Goal: Transaction & Acquisition: Book appointment/travel/reservation

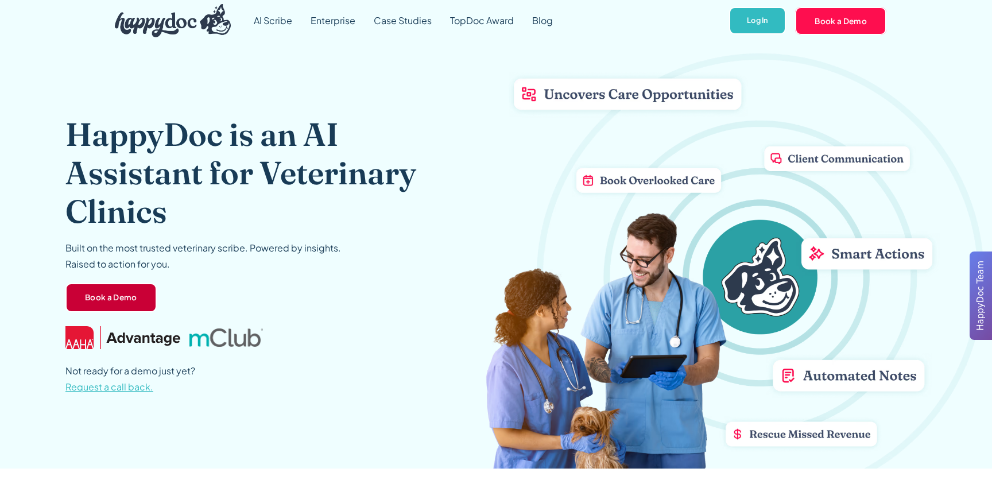
click at [125, 301] on link "Book a Demo" at bounding box center [110, 298] width 91 height 30
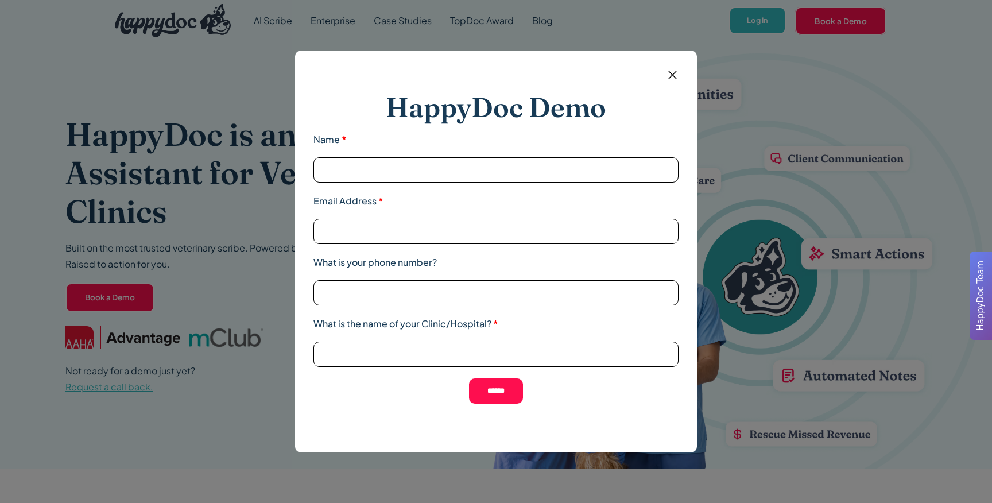
click at [391, 160] on input "Name *" at bounding box center [495, 169] width 365 height 25
click at [673, 73] on img at bounding box center [672, 75] width 14 height 14
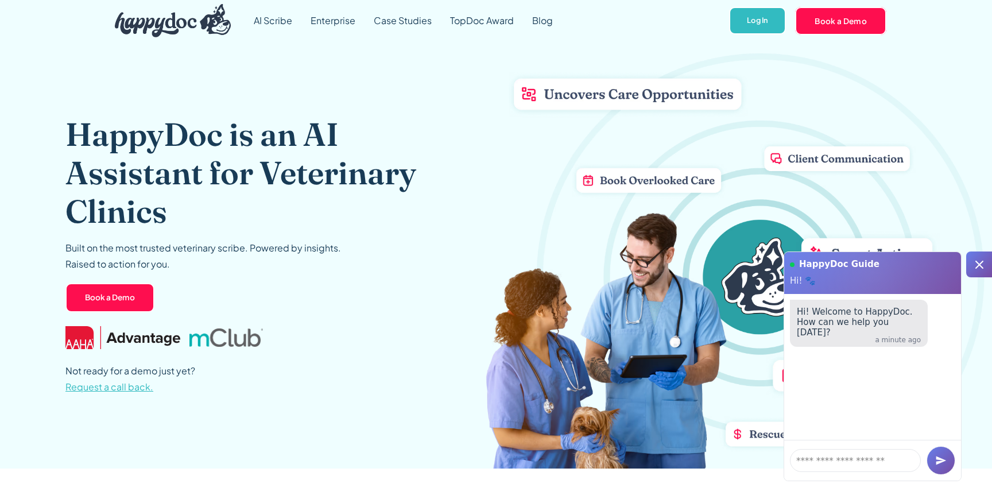
click at [203, 28] on img "home" at bounding box center [173, 20] width 116 height 33
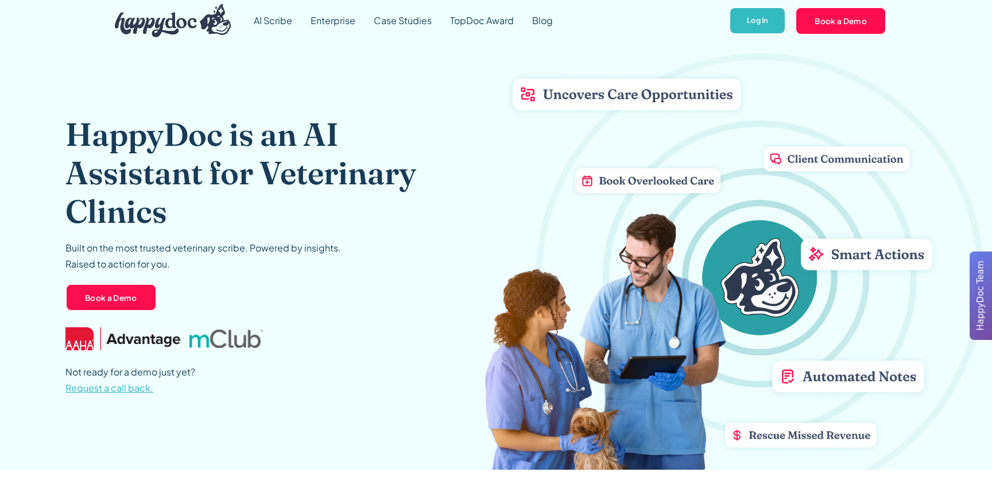
click at [177, 338] on img at bounding box center [122, 338] width 115 height 23
